Goal: Information Seeking & Learning: Find specific fact

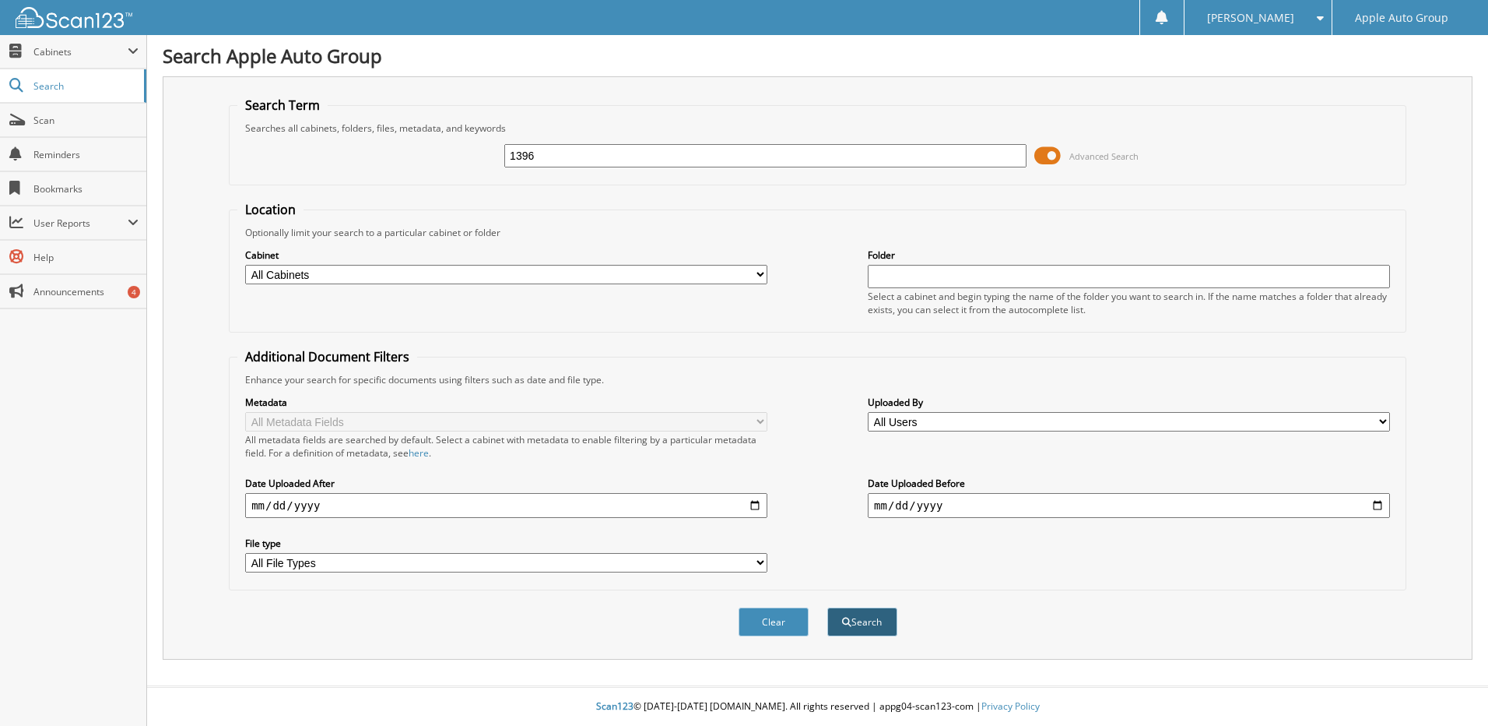
type input "1396"
click at [874, 627] on button "Search" at bounding box center [863, 621] width 70 height 29
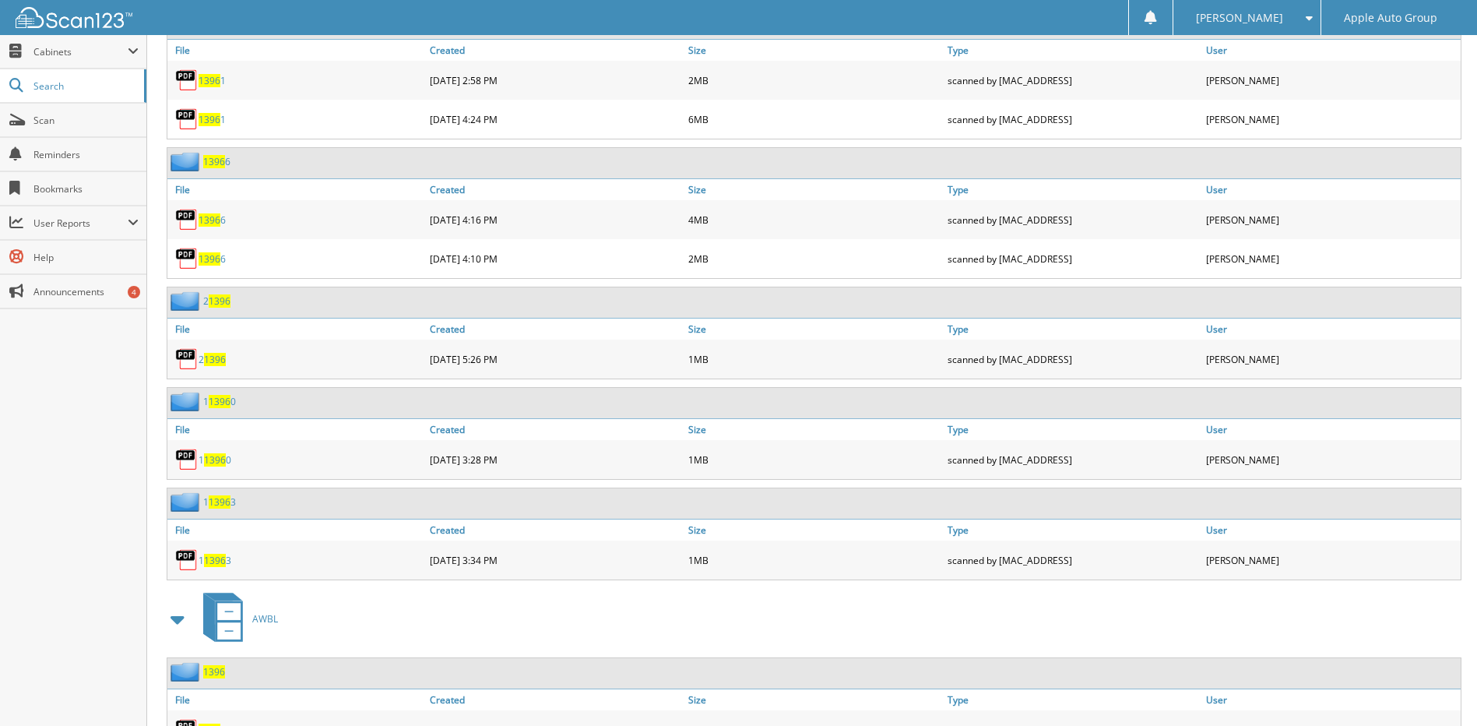
scroll to position [2491, 0]
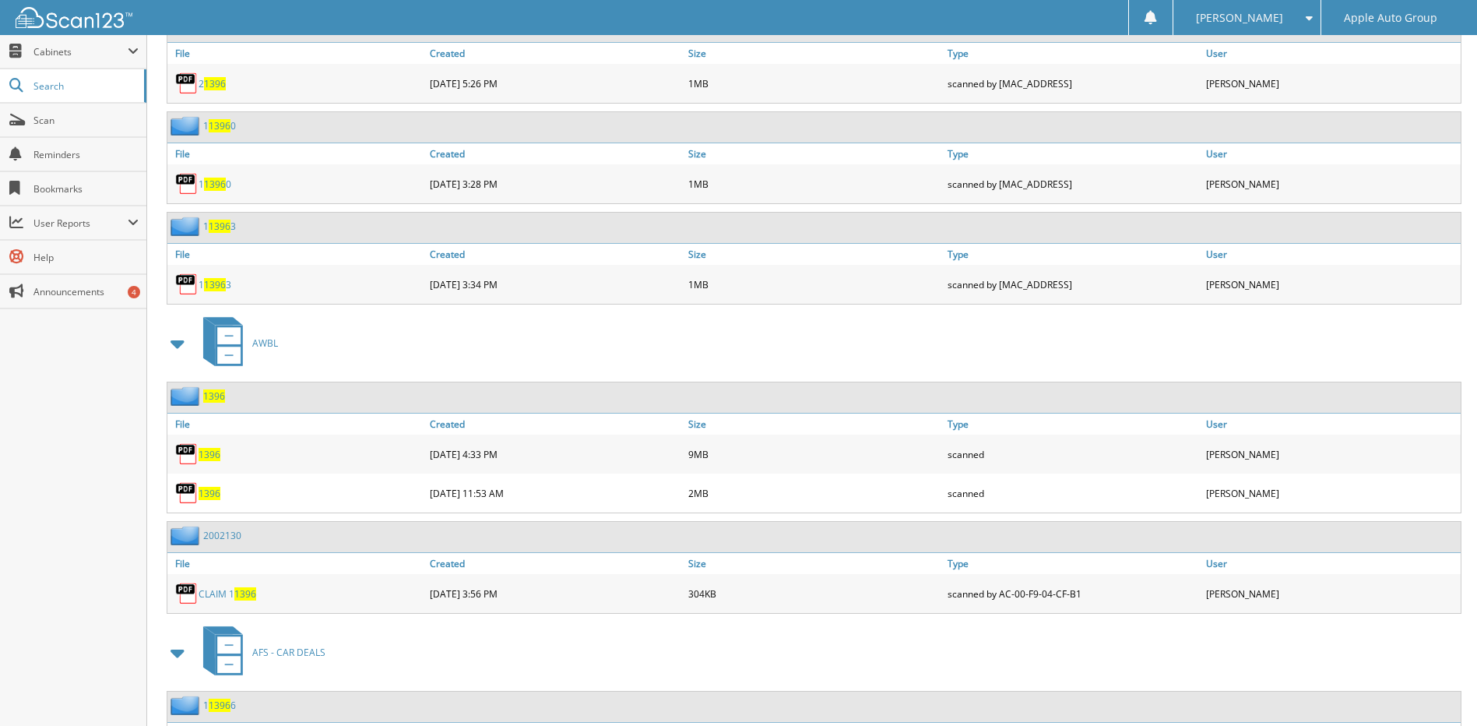
click at [211, 494] on span "1396" at bounding box center [210, 493] width 22 height 13
